Goal: Information Seeking & Learning: Learn about a topic

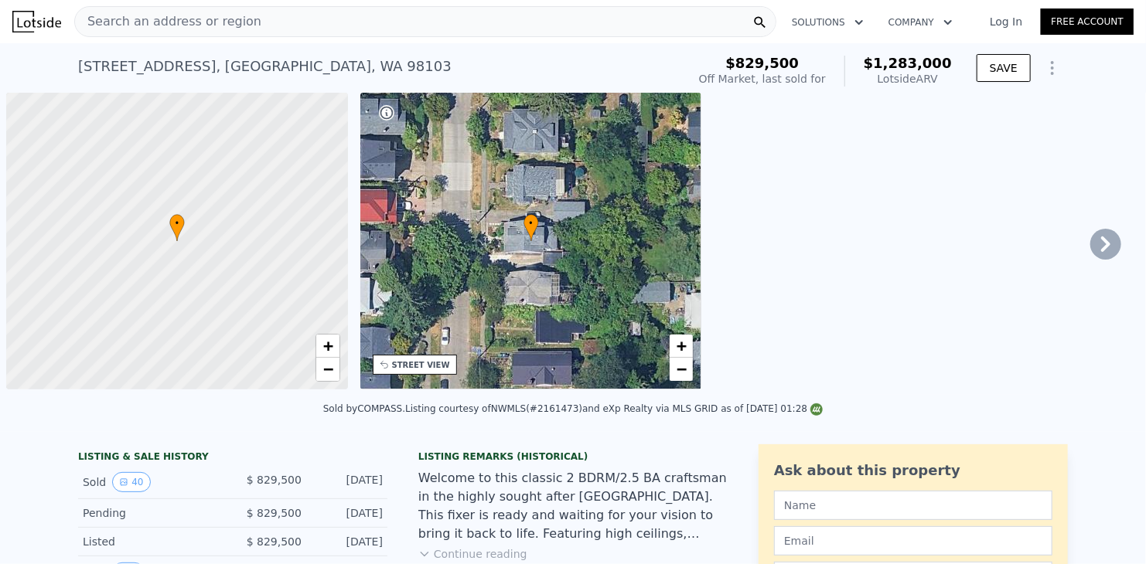
scroll to position [0, 6]
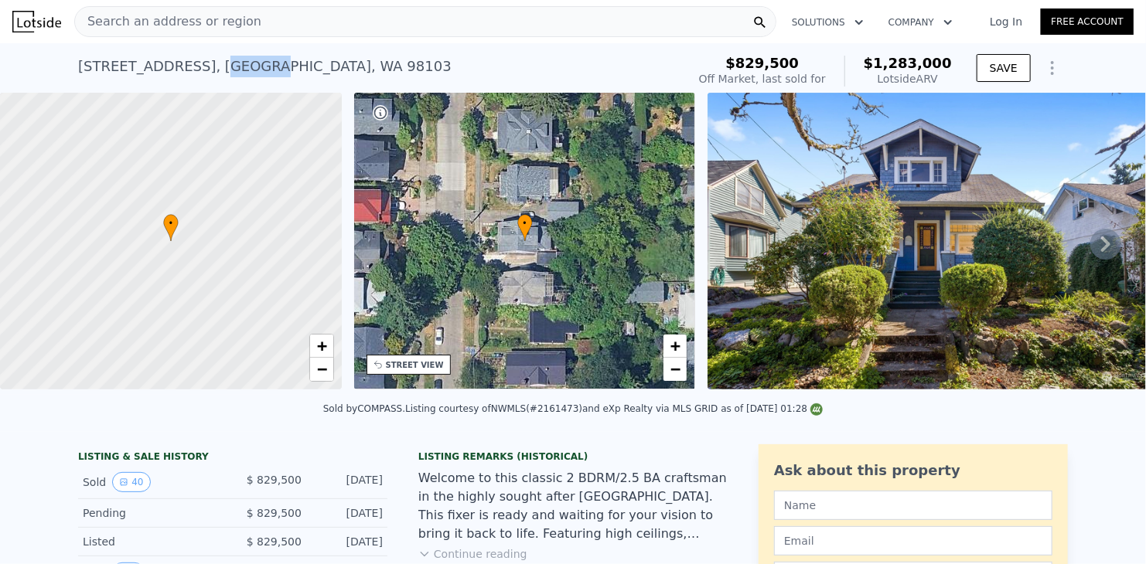
drag, startPoint x: 220, startPoint y: 67, endPoint x: 265, endPoint y: 73, distance: 46.0
click at [265, 73] on div "[STREET_ADDRESS]" at bounding box center [264, 67] width 373 height 22
click at [254, 73] on div "[STREET_ADDRESS]" at bounding box center [264, 67] width 373 height 22
click at [254, 66] on div "[STREET_ADDRESS]" at bounding box center [264, 67] width 373 height 22
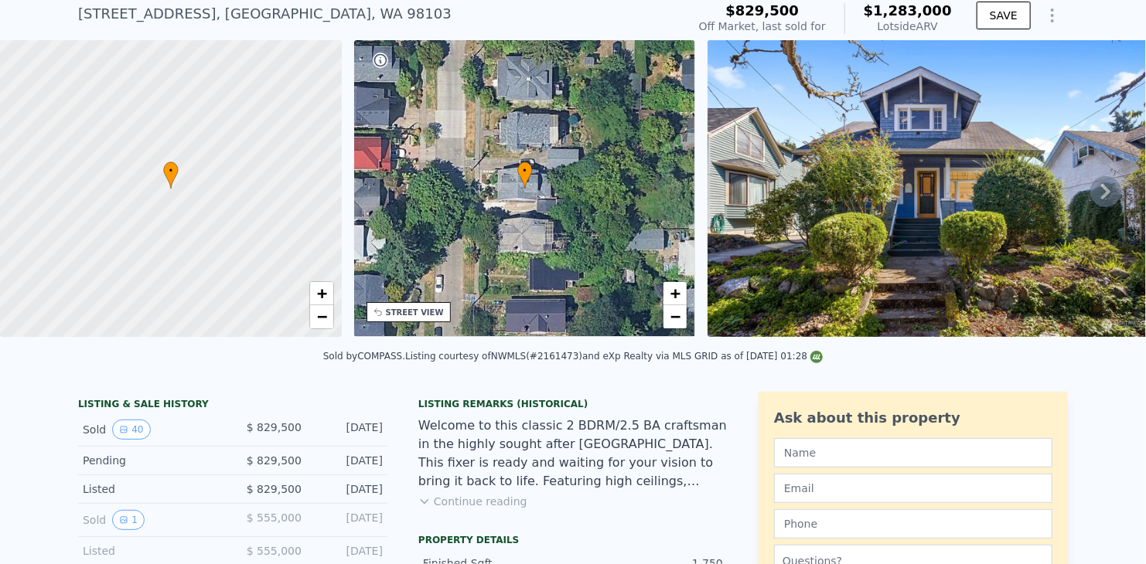
scroll to position [5, 0]
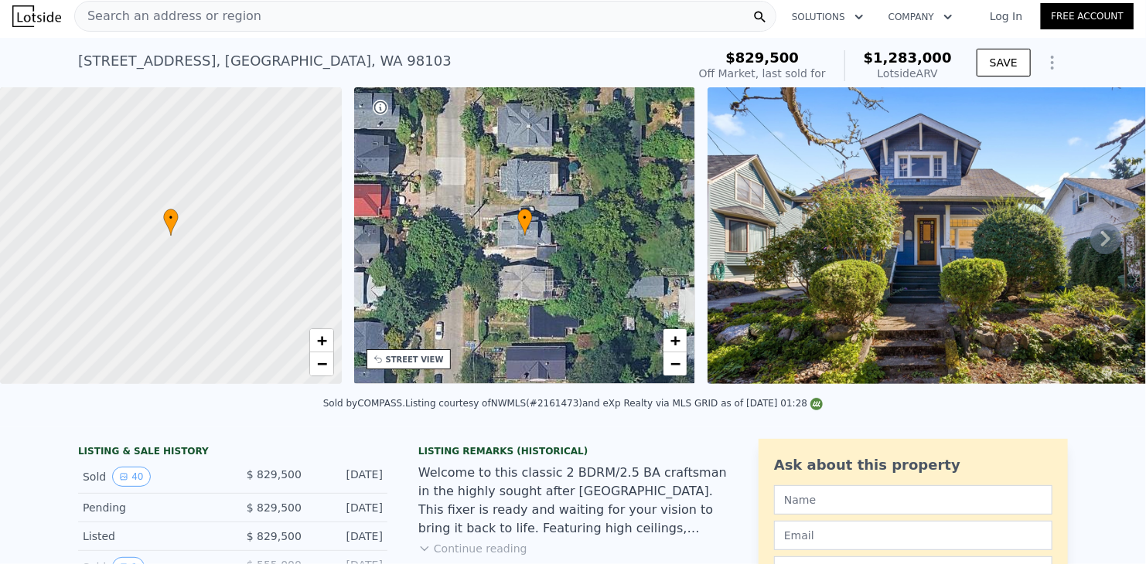
click at [308, 12] on div "Search an address or region" at bounding box center [425, 16] width 702 height 31
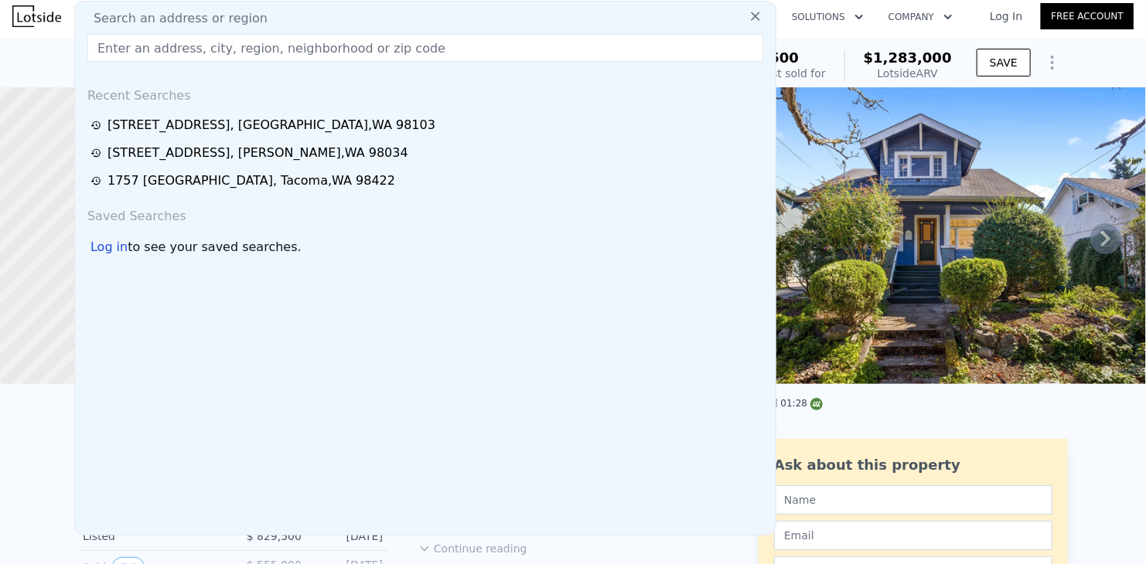
click at [309, 21] on div "Search an address or region" at bounding box center [425, 18] width 688 height 19
click at [270, 46] on input "text" at bounding box center [425, 48] width 676 height 28
paste input "[STREET_ADDRESS]"
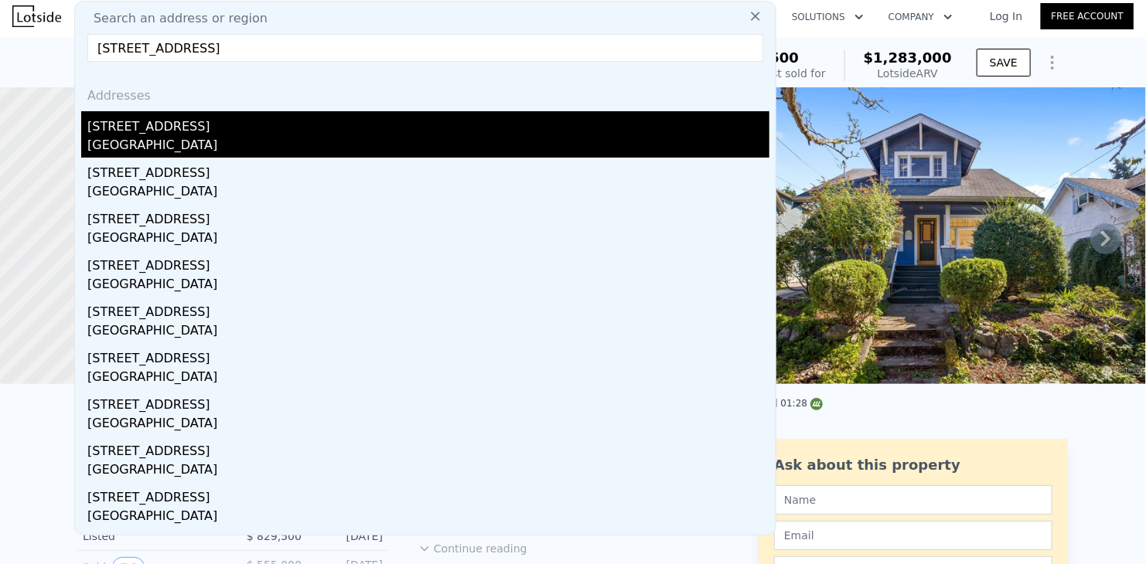
type input "[STREET_ADDRESS]"
click at [170, 128] on div "[STREET_ADDRESS]" at bounding box center [428, 123] width 682 height 25
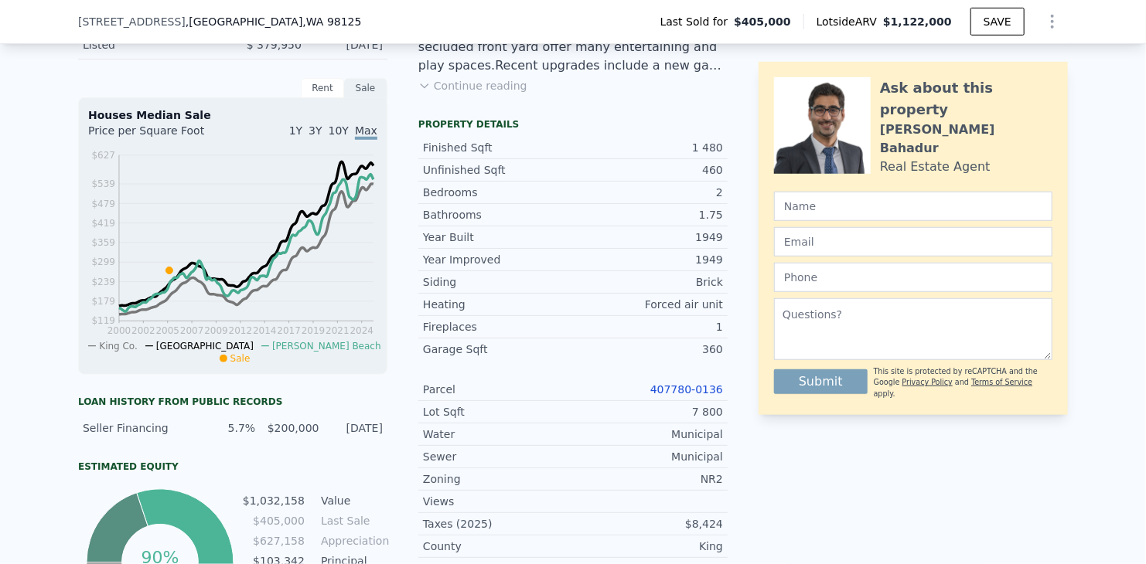
scroll to position [696, 0]
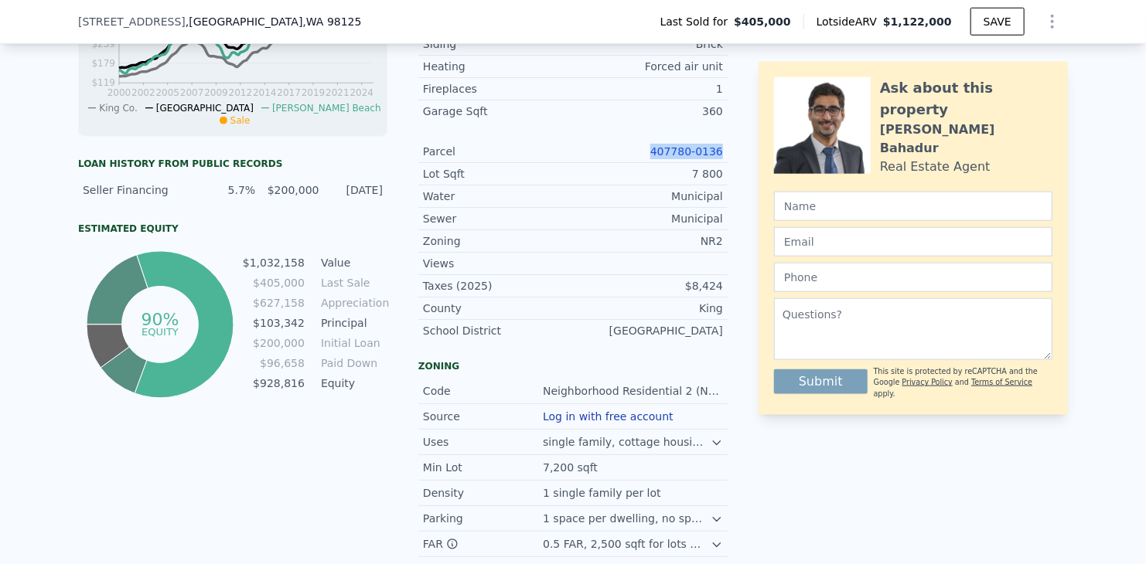
drag, startPoint x: 649, startPoint y: 160, endPoint x: 724, endPoint y: 160, distance: 75.8
click at [724, 160] on div "LISTING & SALE HISTORY Sold 1 $ 405,000 [DATE] Listed $ 379,950 [DATE] Rent Sal…" at bounding box center [573, 198] width 990 height 921
copy link "407780-0136"
click at [695, 158] on link "407780-0136" at bounding box center [686, 151] width 73 height 12
